Goal: Book appointment/travel/reservation

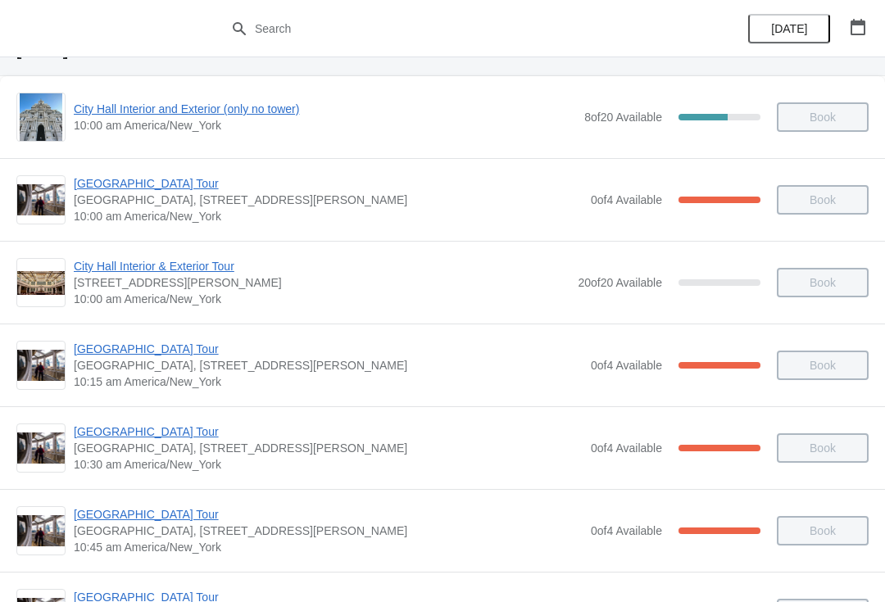
scroll to position [41, 0]
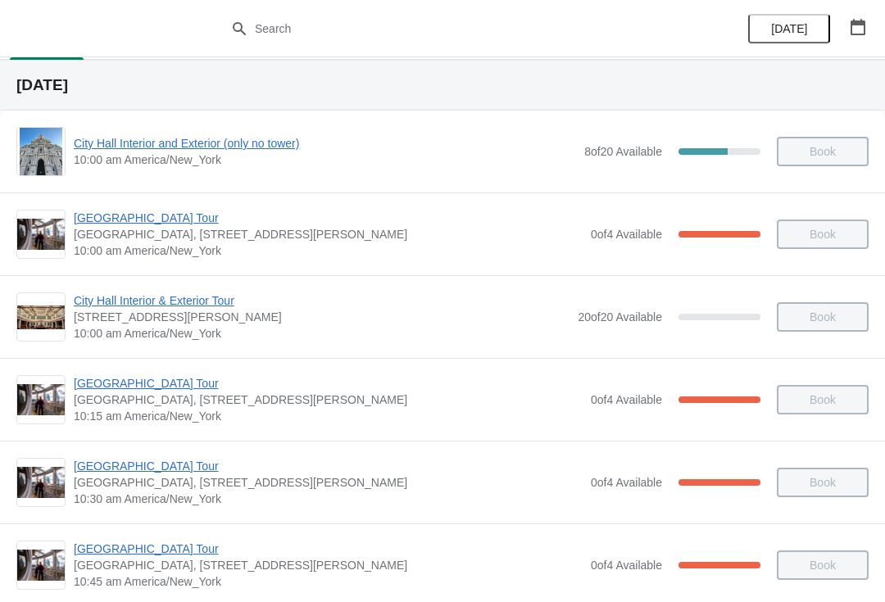
click at [101, 138] on span "City Hall Interior and Exterior (only no tower)" at bounding box center [325, 143] width 502 height 16
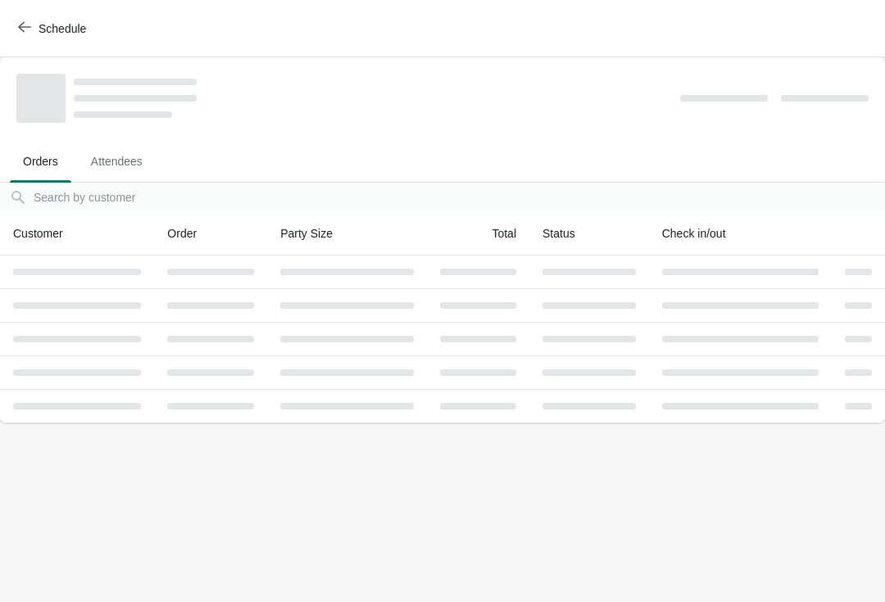
scroll to position [0, 0]
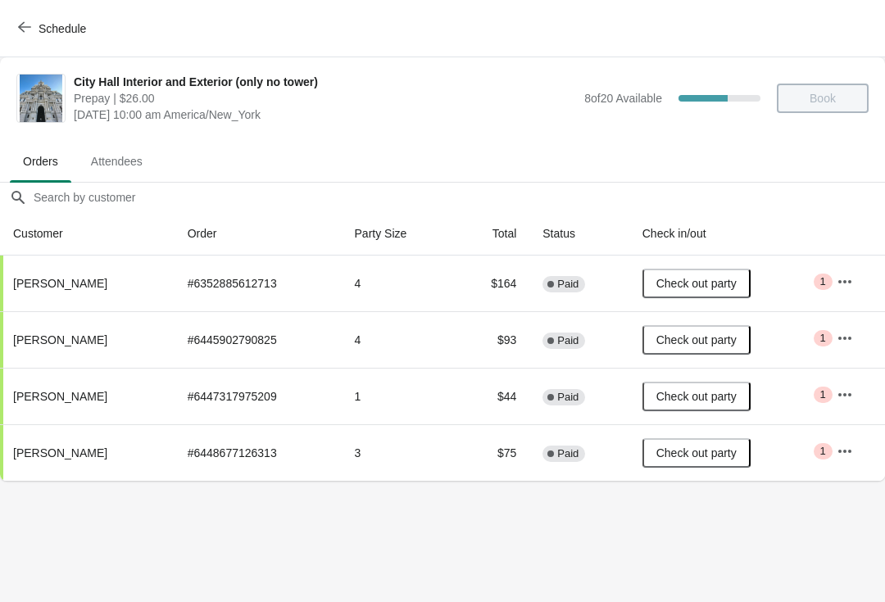
click at [45, 31] on span "Schedule" at bounding box center [63, 28] width 48 height 13
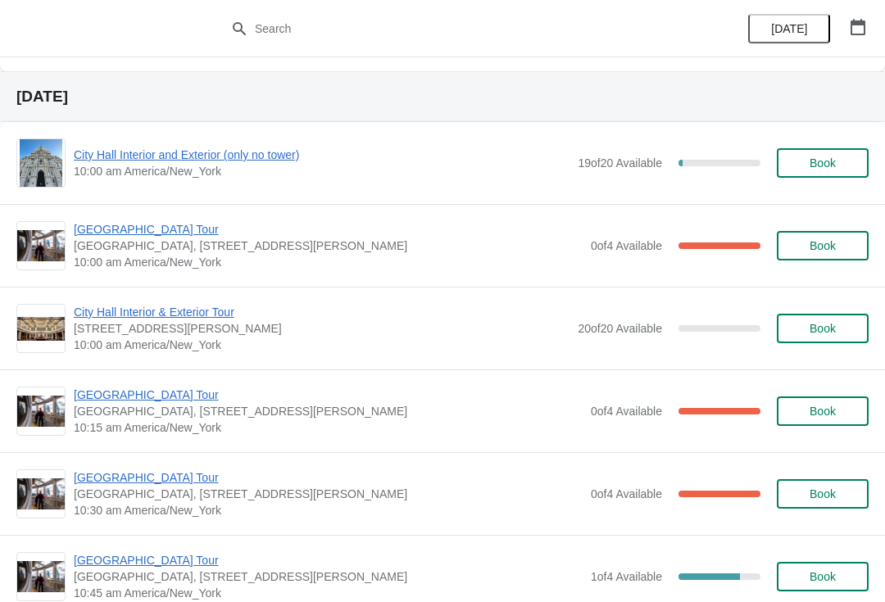
scroll to position [1651, 0]
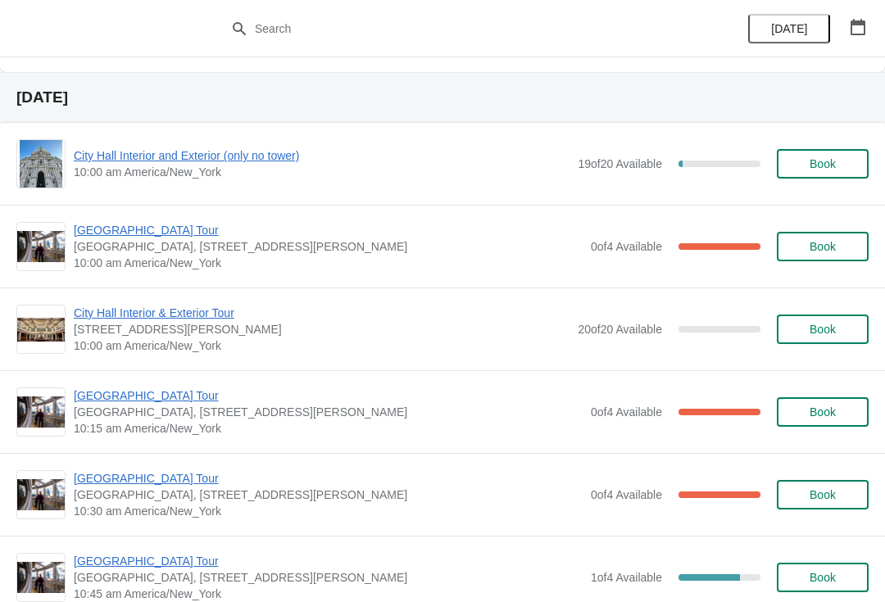
click at [831, 178] on button "Book" at bounding box center [823, 163] width 92 height 29
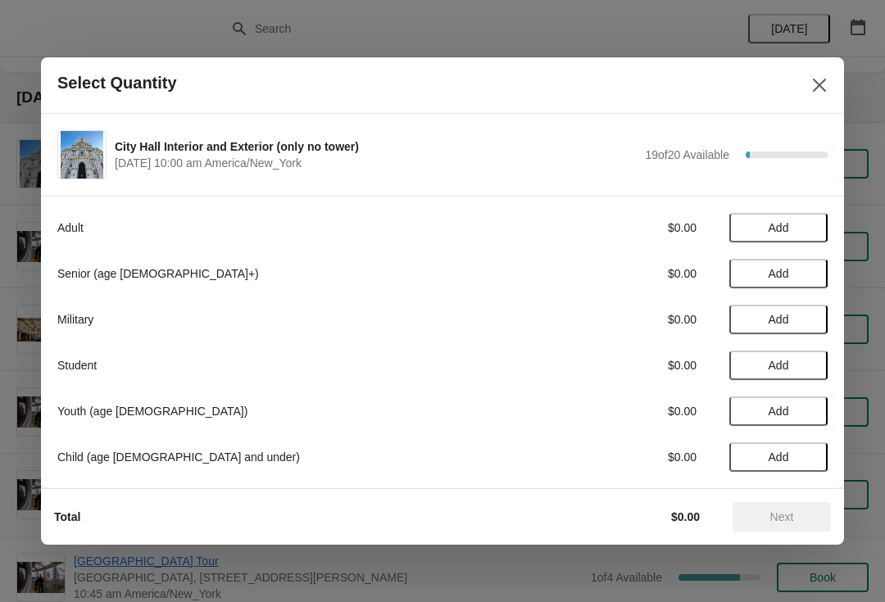
click at [790, 235] on button "Add" at bounding box center [778, 227] width 98 height 29
click at [777, 524] on button "Next" at bounding box center [781, 516] width 98 height 29
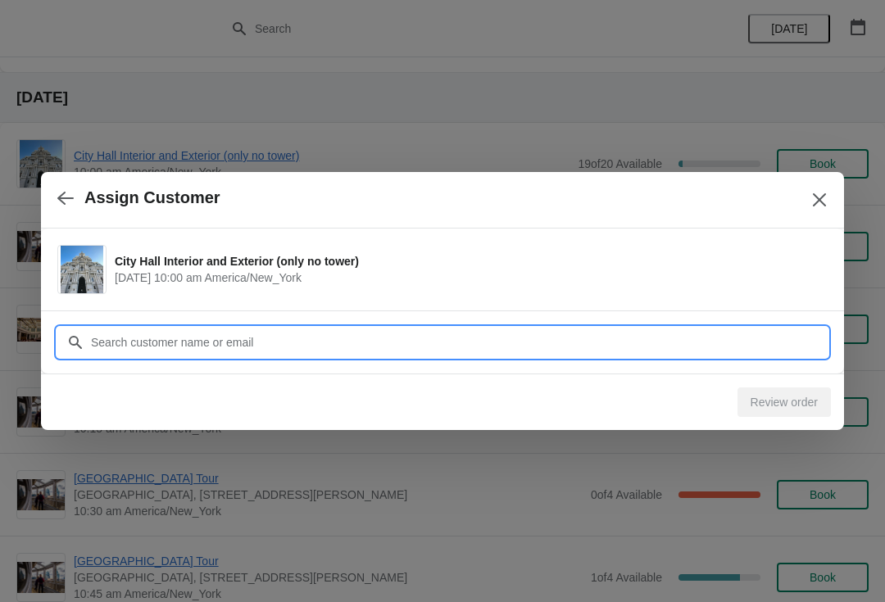
click at [132, 337] on input "Customer" at bounding box center [458, 342] width 737 height 29
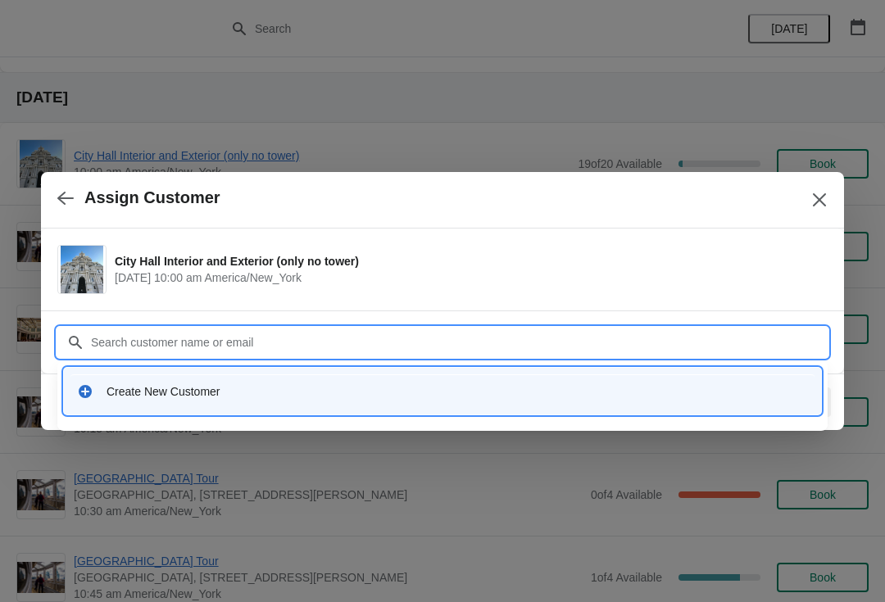
click at [88, 391] on icon at bounding box center [85, 391] width 13 height 13
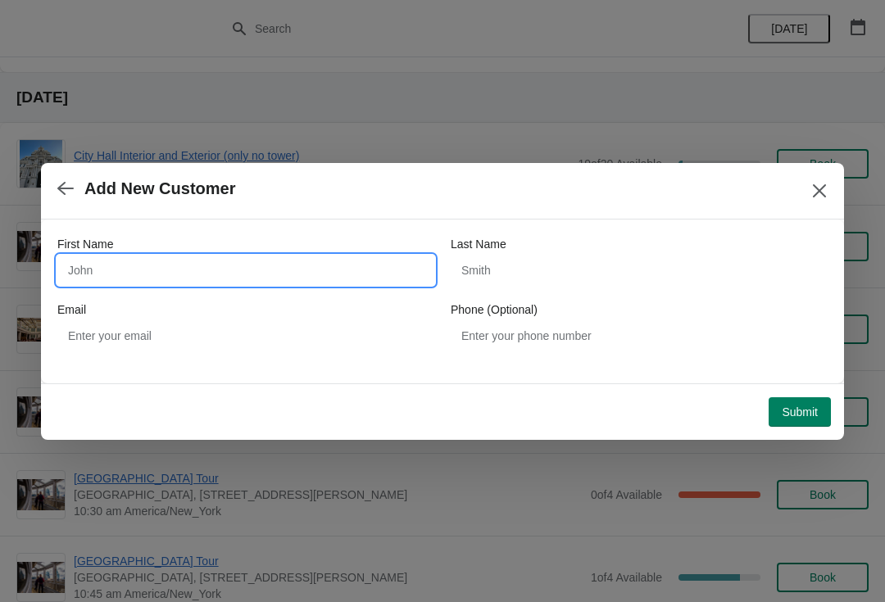
click at [152, 270] on input "First Name" at bounding box center [245, 270] width 377 height 29
type input "[GEOGRAPHIC_DATA]"
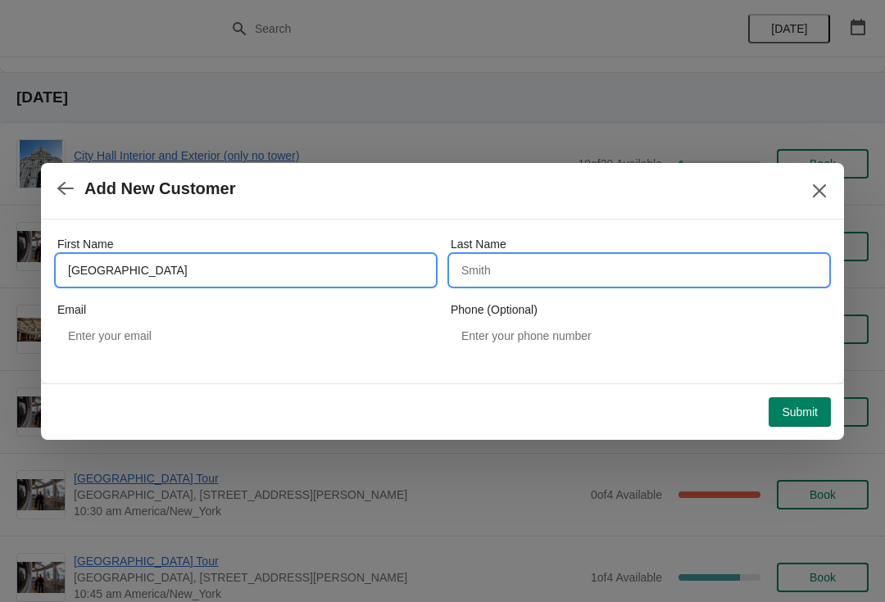
click at [650, 256] on input "Last Name" at bounding box center [639, 270] width 377 height 29
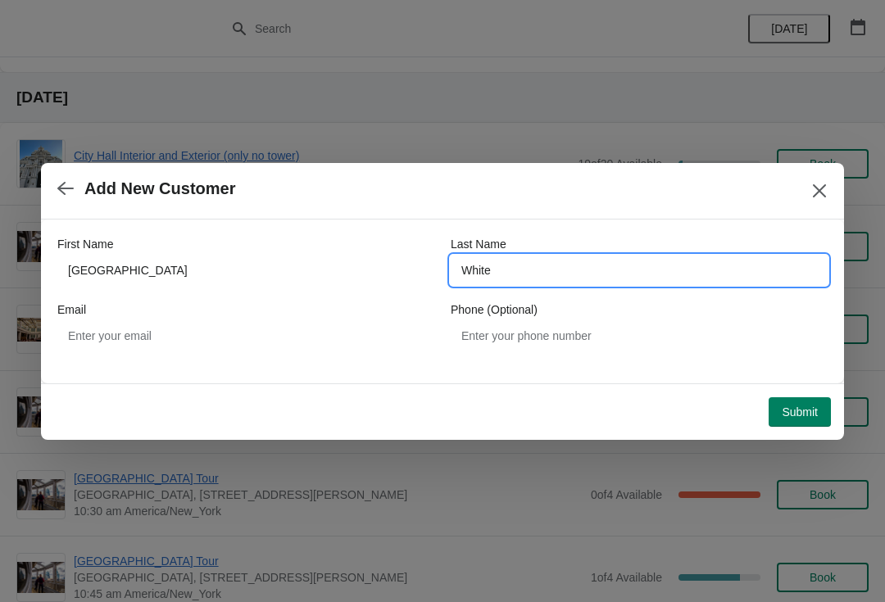
type input "White"
click at [805, 408] on span "Submit" at bounding box center [800, 412] width 36 height 13
